Goal: Information Seeking & Learning: Learn about a topic

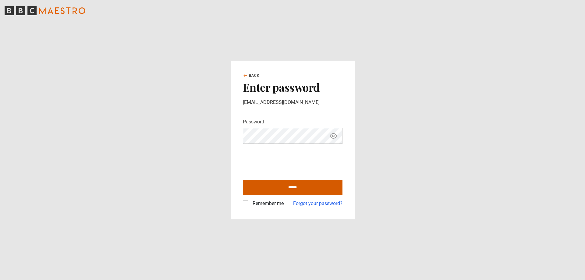
click at [293, 188] on input "******" at bounding box center [293, 187] width 100 height 15
type input "**********"
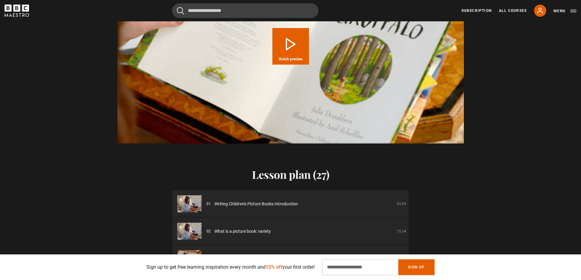
scroll to position [792, 0]
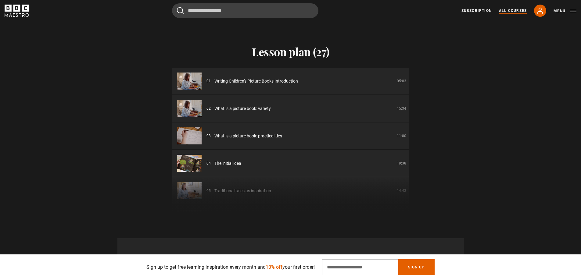
click at [518, 11] on link "All Courses" at bounding box center [513, 10] width 28 height 5
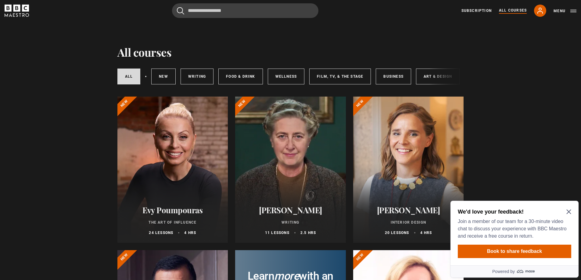
click at [570, 212] on icon "Close Maze Prompt" at bounding box center [568, 211] width 5 height 5
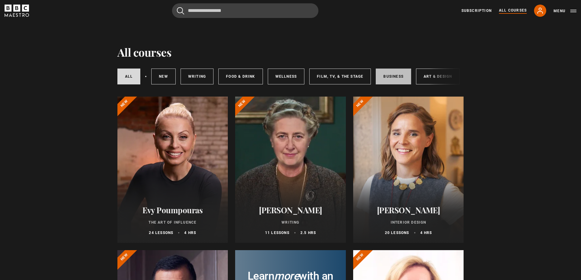
click at [393, 78] on link "Business" at bounding box center [392, 77] width 35 height 16
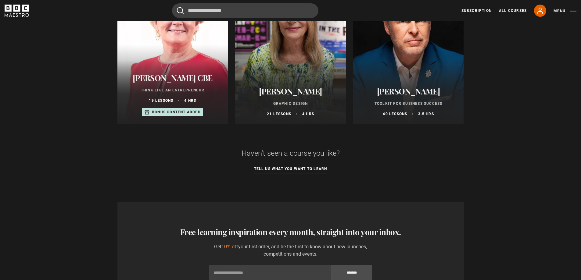
scroll to position [427, 0]
click at [408, 95] on h2 "[PERSON_NAME]" at bounding box center [408, 90] width 96 height 9
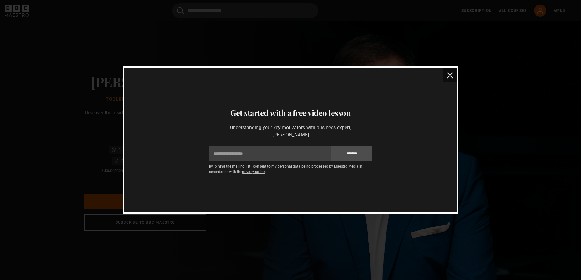
click at [451, 78] on img "close" at bounding box center [449, 75] width 6 height 6
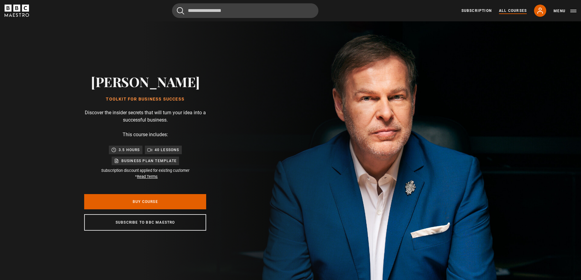
click at [513, 11] on link "All Courses" at bounding box center [513, 10] width 28 height 5
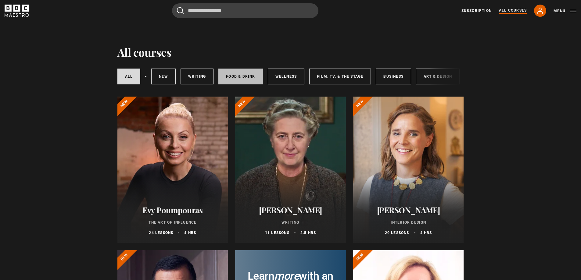
click at [237, 80] on link "Food & Drink" at bounding box center [240, 77] width 44 height 16
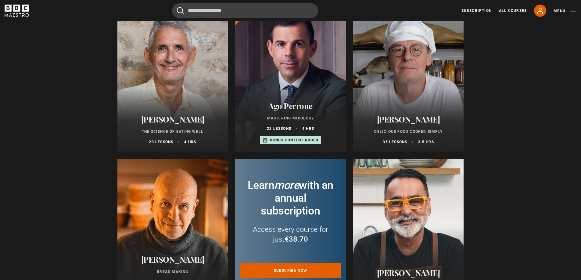
scroll to position [91, 0]
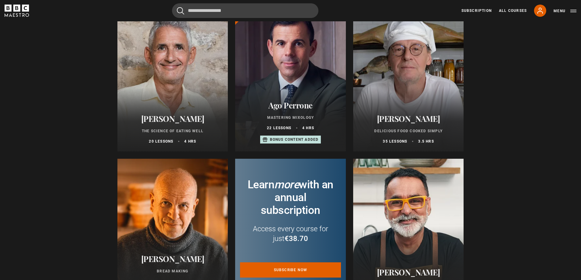
click at [412, 107] on div at bounding box center [408, 78] width 111 height 146
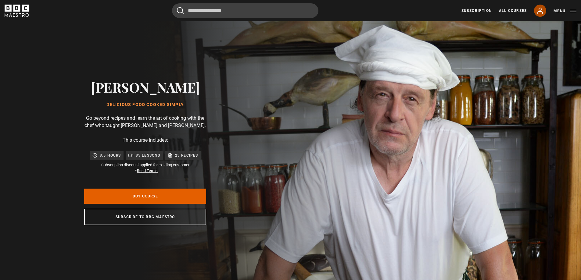
click at [539, 14] on icon at bounding box center [539, 10] width 7 height 7
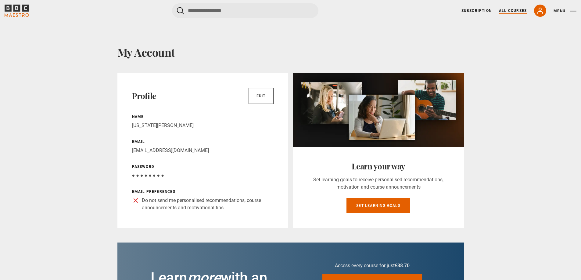
click at [510, 11] on link "All Courses" at bounding box center [513, 10] width 28 height 5
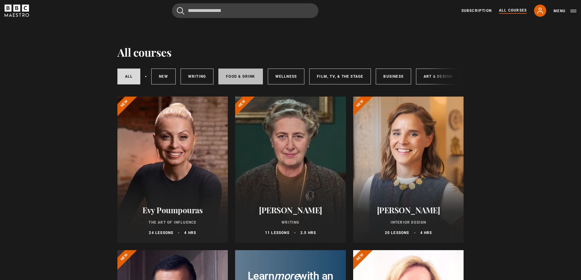
click at [244, 78] on link "Food & Drink" at bounding box center [240, 77] width 44 height 16
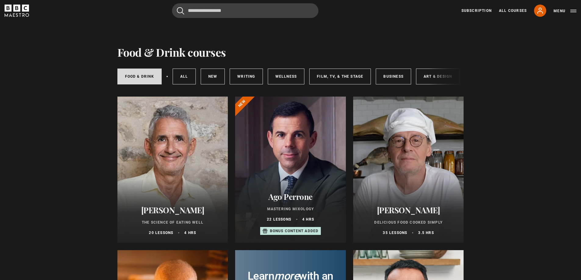
click at [417, 179] on div at bounding box center [408, 170] width 111 height 146
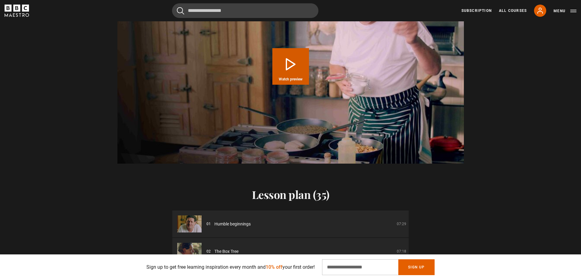
scroll to position [640, 0]
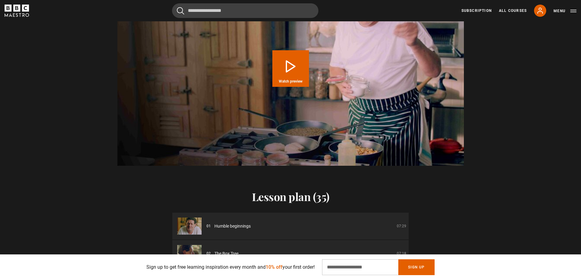
drag, startPoint x: 269, startPoint y: 198, endPoint x: 425, endPoint y: 180, distance: 157.3
click at [269, 198] on h2 "Lesson plan (35)" at bounding box center [290, 196] width 236 height 13
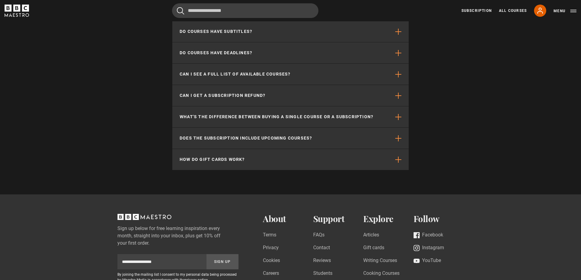
scroll to position [1981, 0]
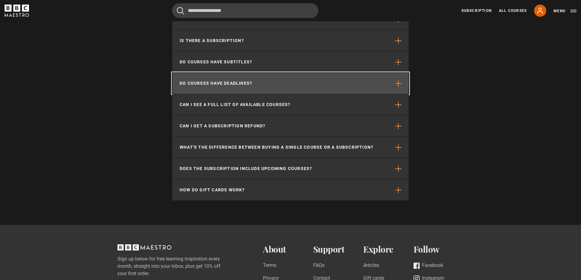
click at [264, 78] on button "Do courses have deadlines?" at bounding box center [290, 83] width 236 height 21
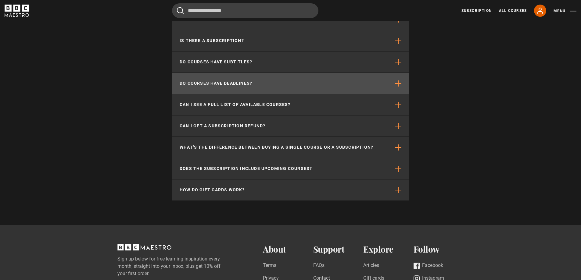
scroll to position [0, 479]
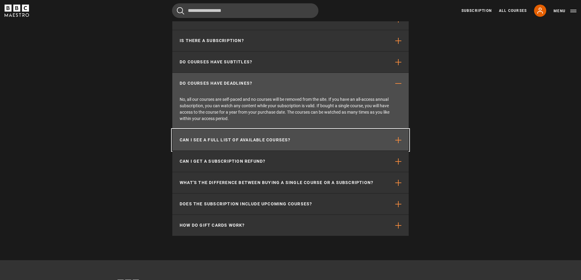
click at [323, 131] on button "Can I see a full list of available courses?" at bounding box center [290, 140] width 236 height 21
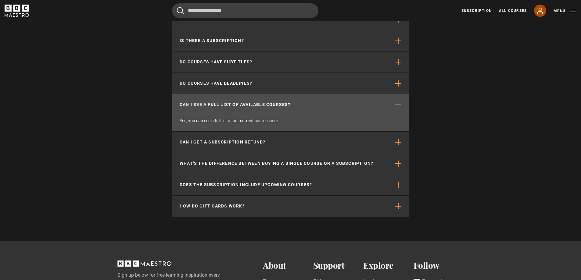
click at [540, 9] on icon at bounding box center [539, 10] width 7 height 7
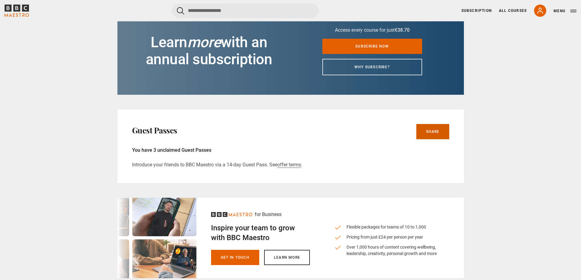
scroll to position [244, 0]
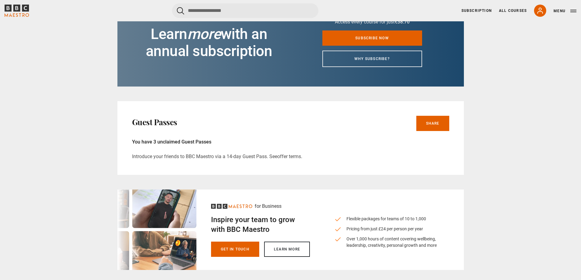
click at [295, 155] on link "offer terms" at bounding box center [289, 157] width 24 height 6
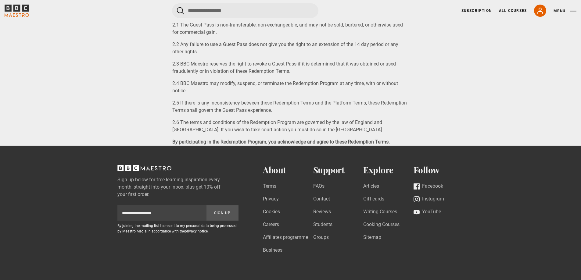
scroll to position [576, 0]
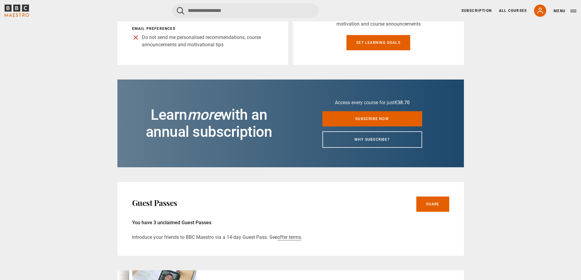
scroll to position [244, 0]
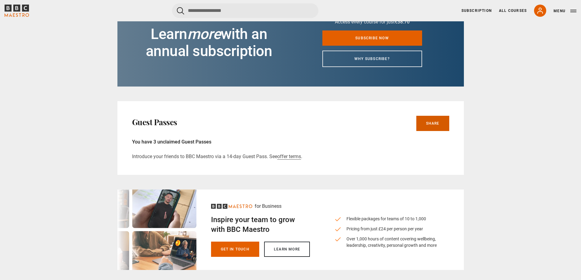
click at [428, 121] on link "Share" at bounding box center [432, 123] width 33 height 15
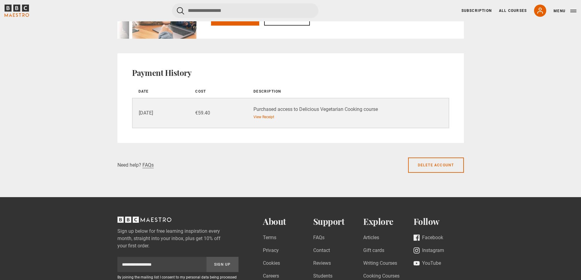
scroll to position [488, 0]
